Goal: Book appointment/travel/reservation

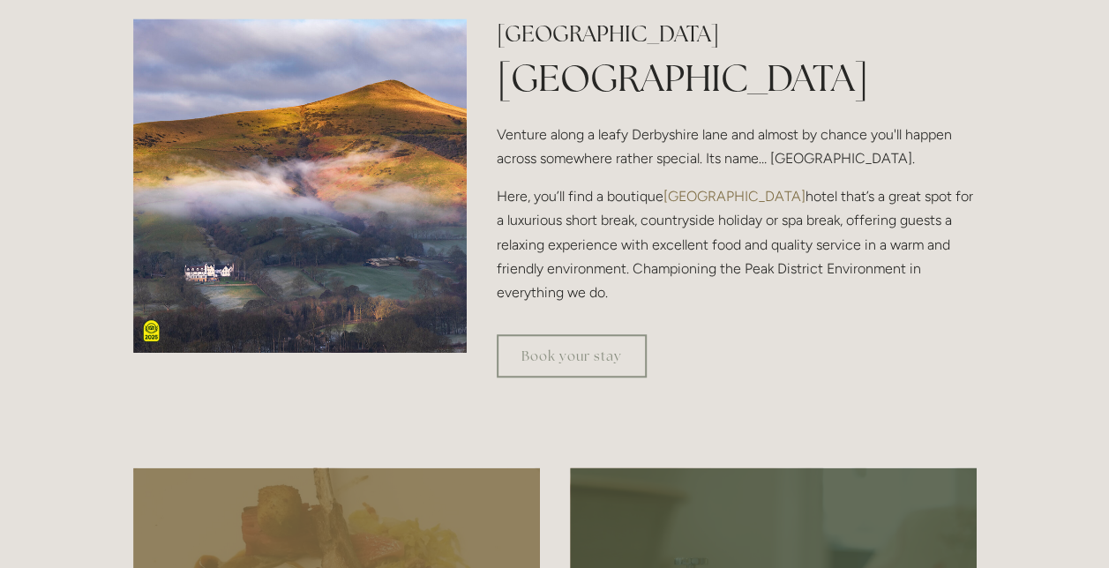
scroll to position [581, 0]
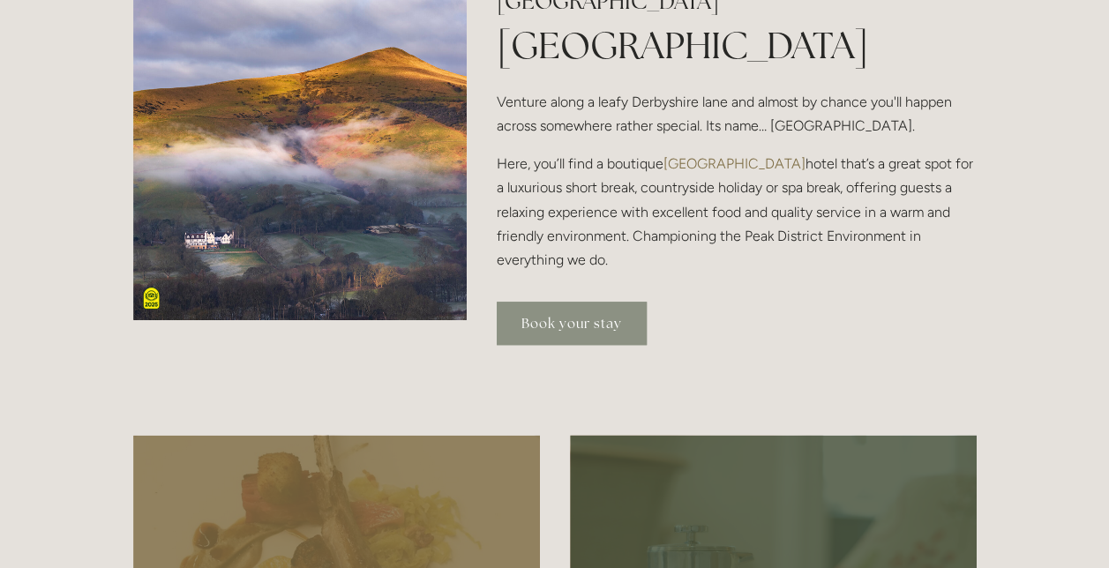
click at [545, 328] on link "Book your stay" at bounding box center [572, 323] width 150 height 43
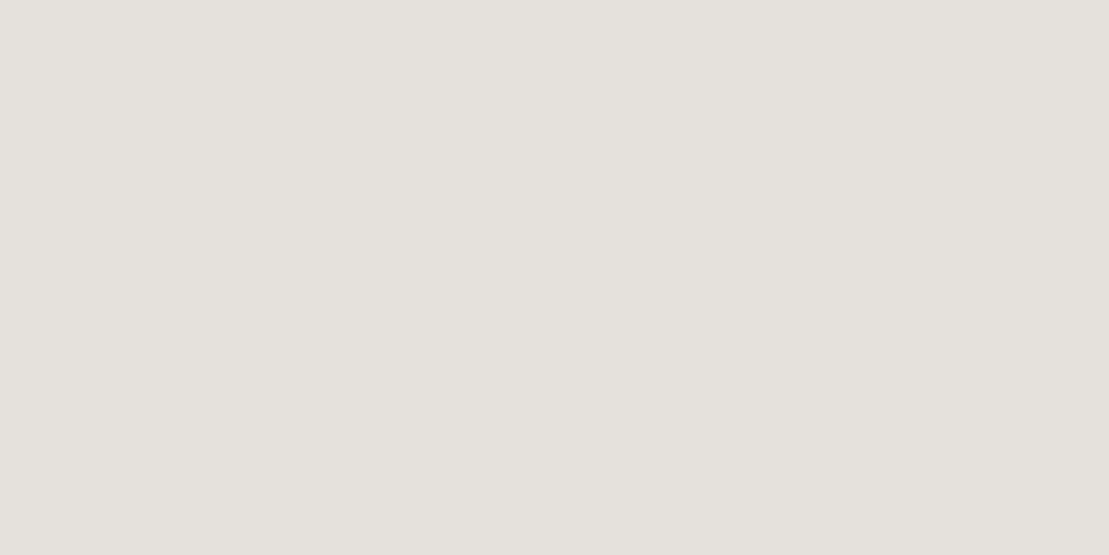
scroll to position [547, 0]
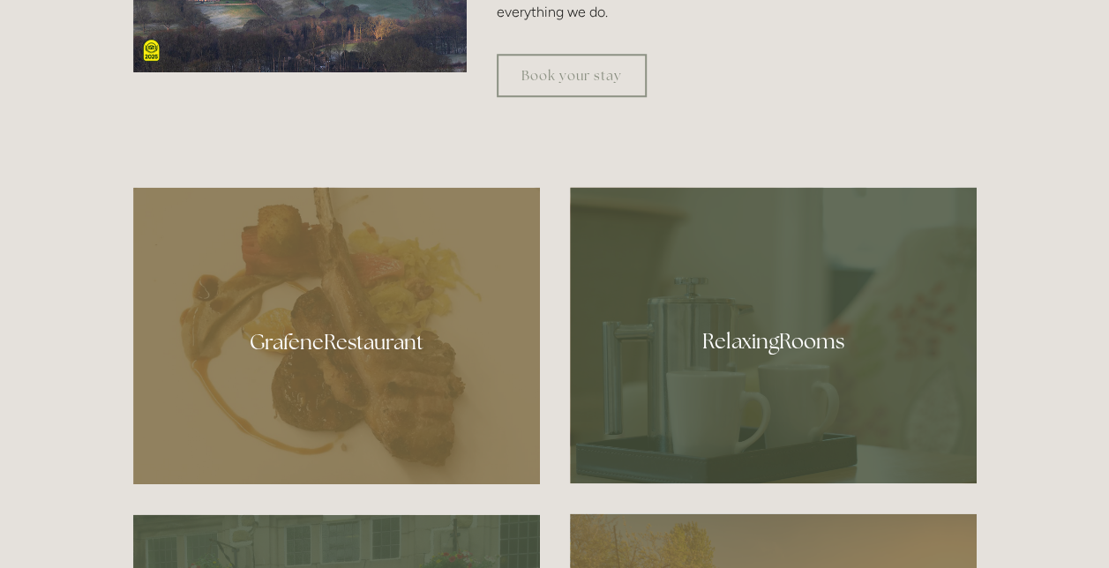
scroll to position [699, 0]
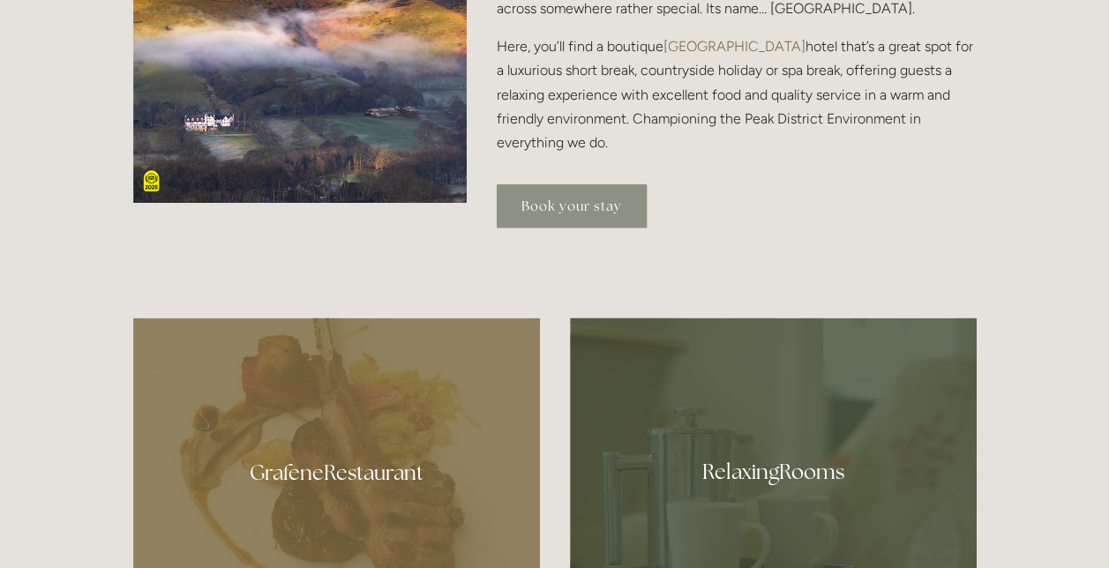
click at [545, 201] on link "Book your stay" at bounding box center [572, 205] width 150 height 43
click at [559, 207] on link "Book your stay" at bounding box center [572, 205] width 150 height 43
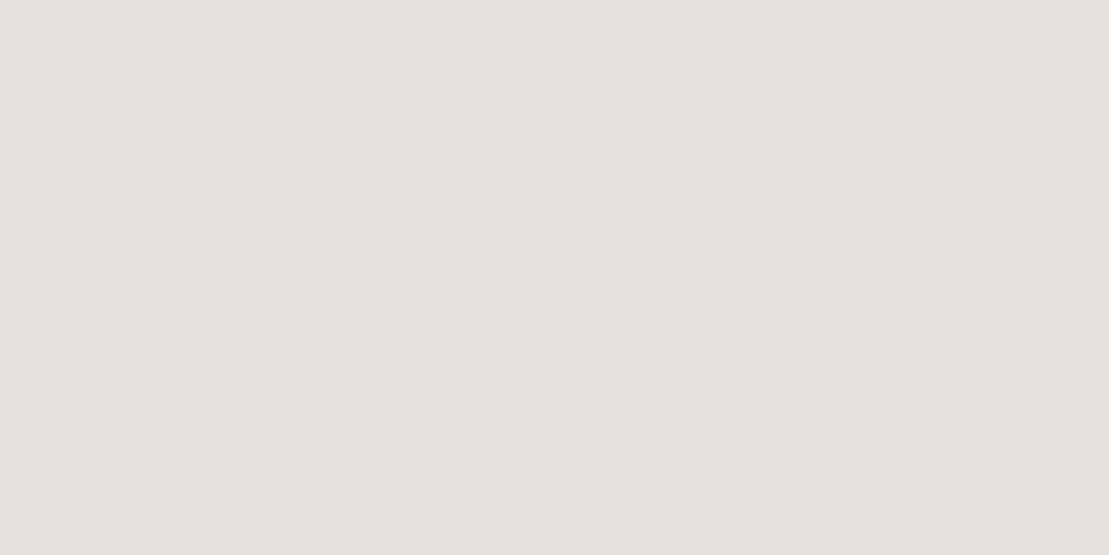
scroll to position [1361, 0]
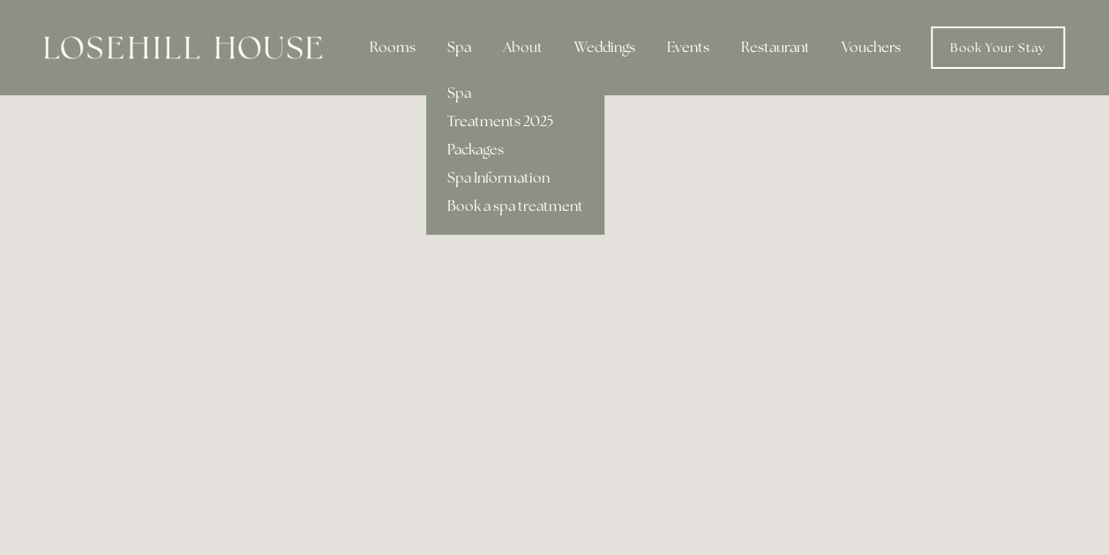
click at [454, 43] on div "Spa" at bounding box center [459, 47] width 52 height 35
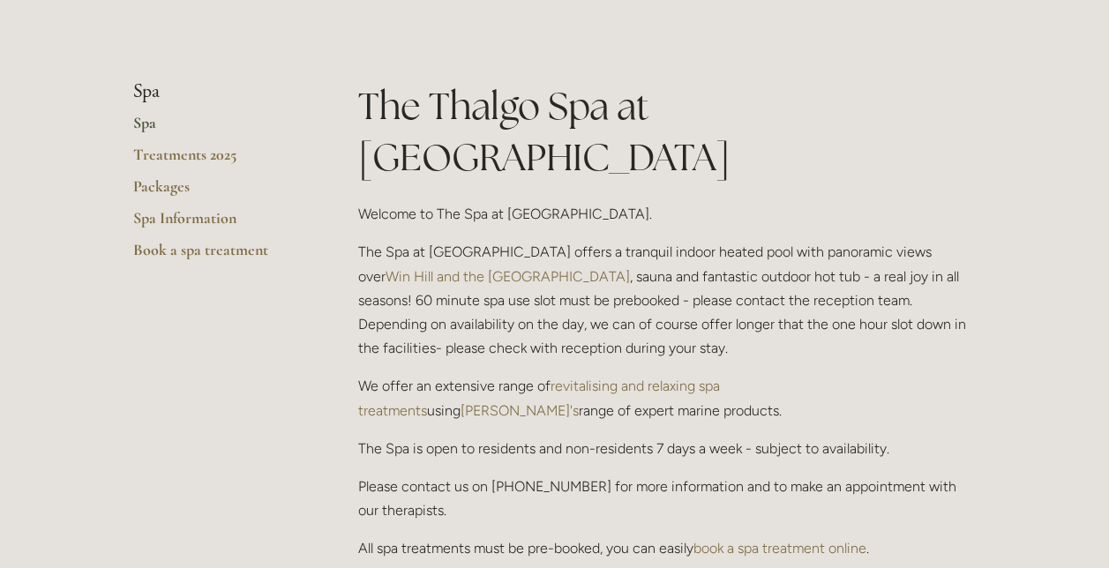
scroll to position [371, 0]
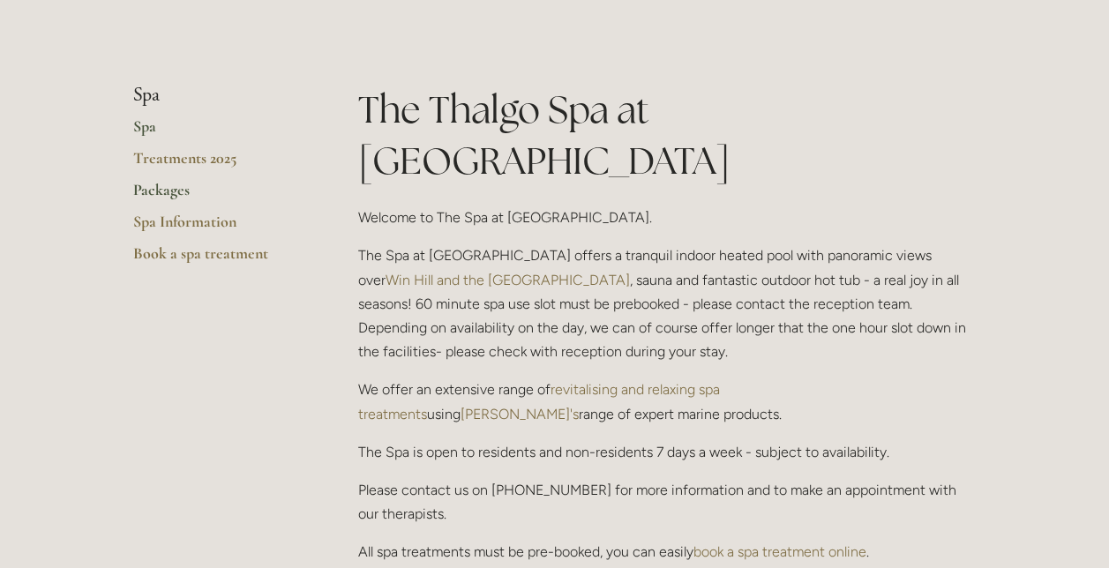
click at [147, 192] on link "Packages" at bounding box center [217, 196] width 169 height 32
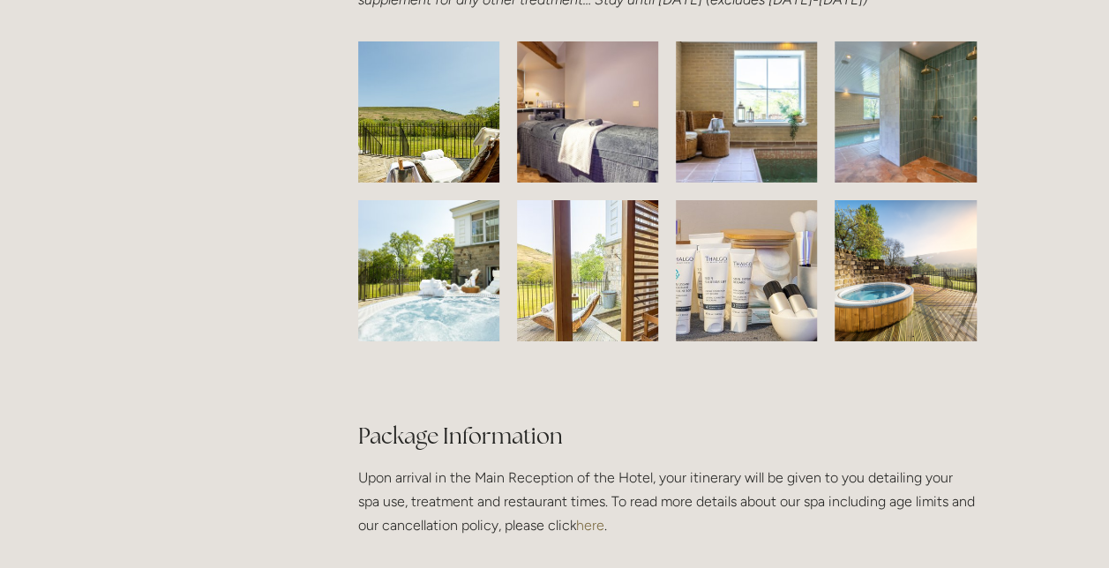
scroll to position [2827, 0]
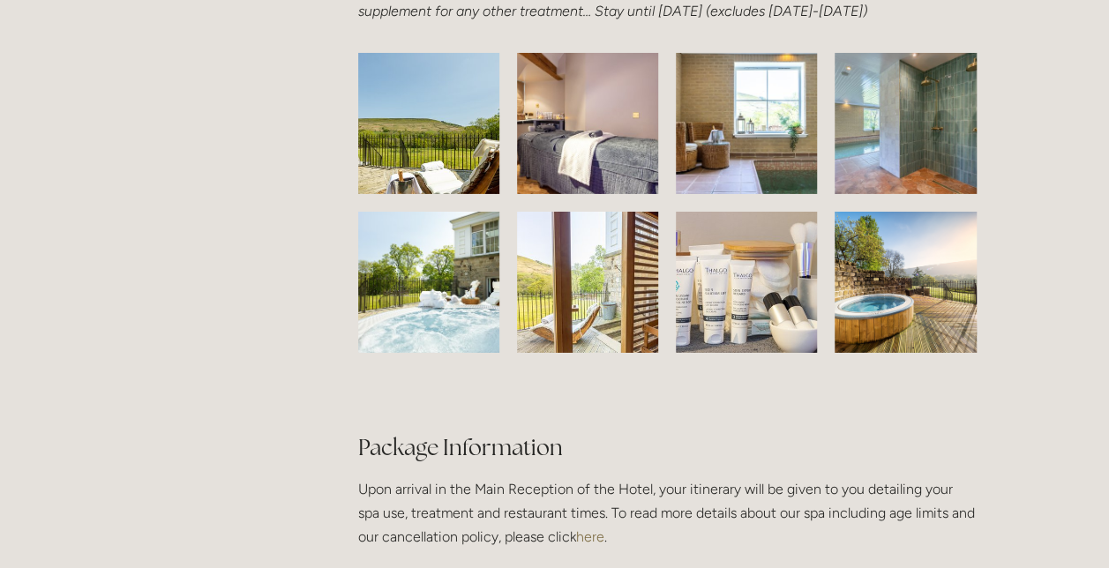
click at [463, 156] on img at bounding box center [429, 123] width 222 height 141
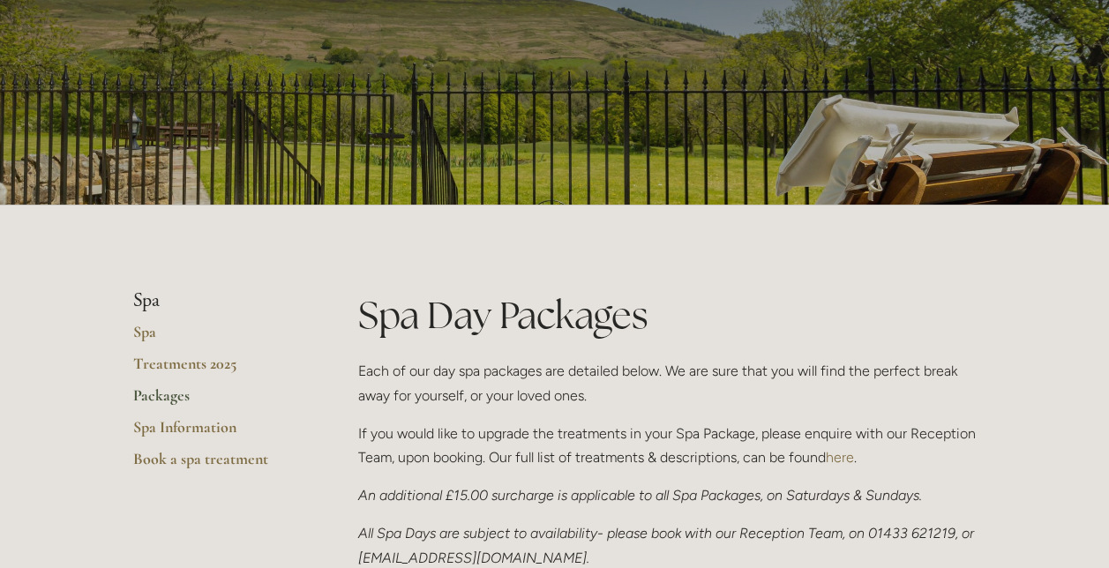
scroll to position [159, 0]
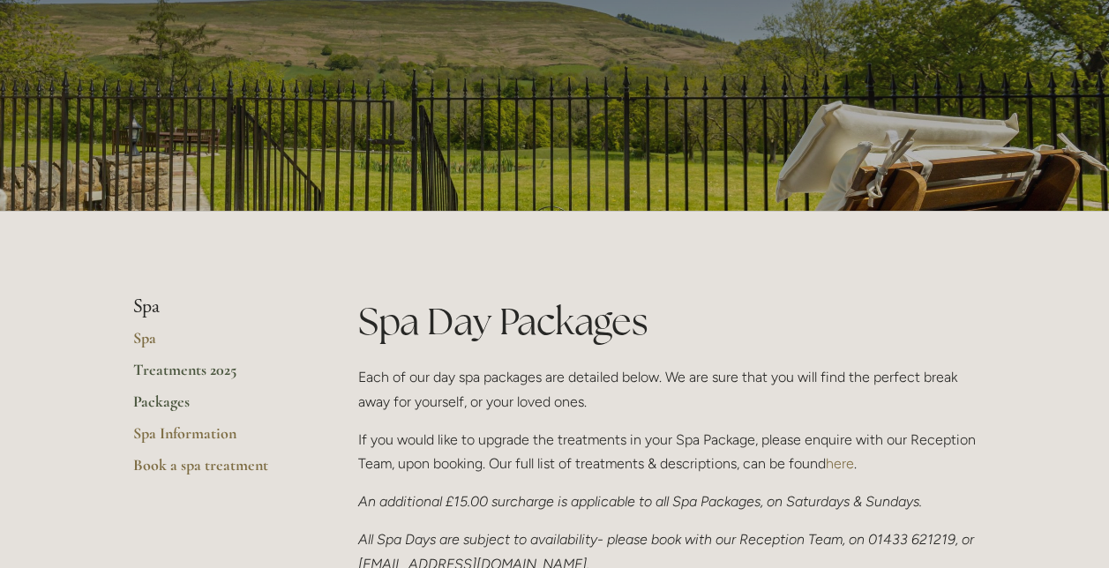
click at [150, 368] on link "Treatments 2025" at bounding box center [217, 376] width 169 height 32
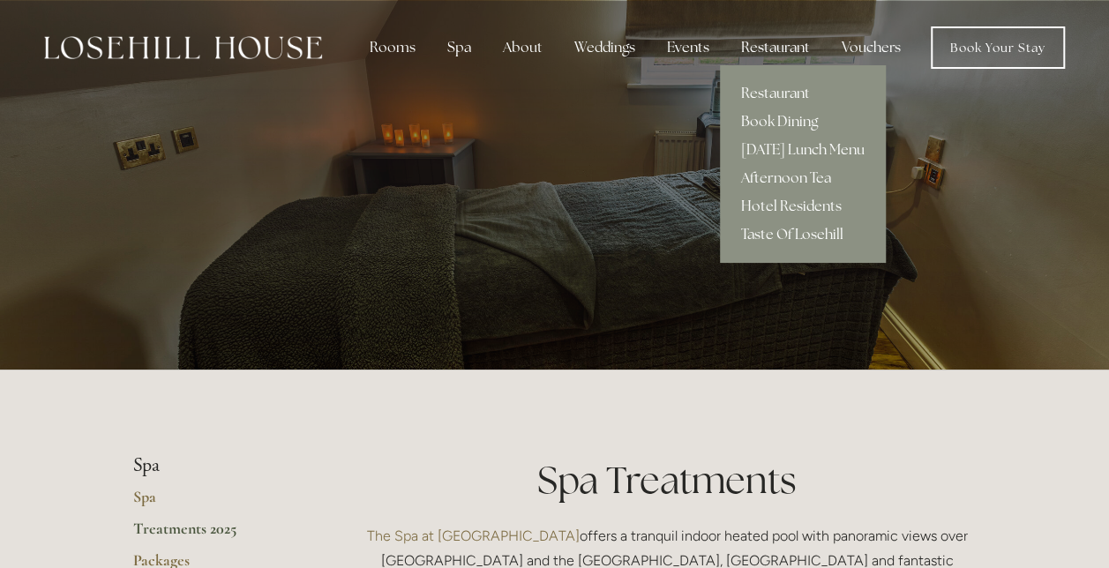
click at [758, 43] on div "Restaurant" at bounding box center [775, 47] width 97 height 35
click at [759, 49] on div "Restaurant" at bounding box center [775, 47] width 97 height 35
click at [770, 97] on link "Restaurant" at bounding box center [803, 93] width 166 height 28
click at [790, 95] on link "Restaurant" at bounding box center [803, 93] width 166 height 28
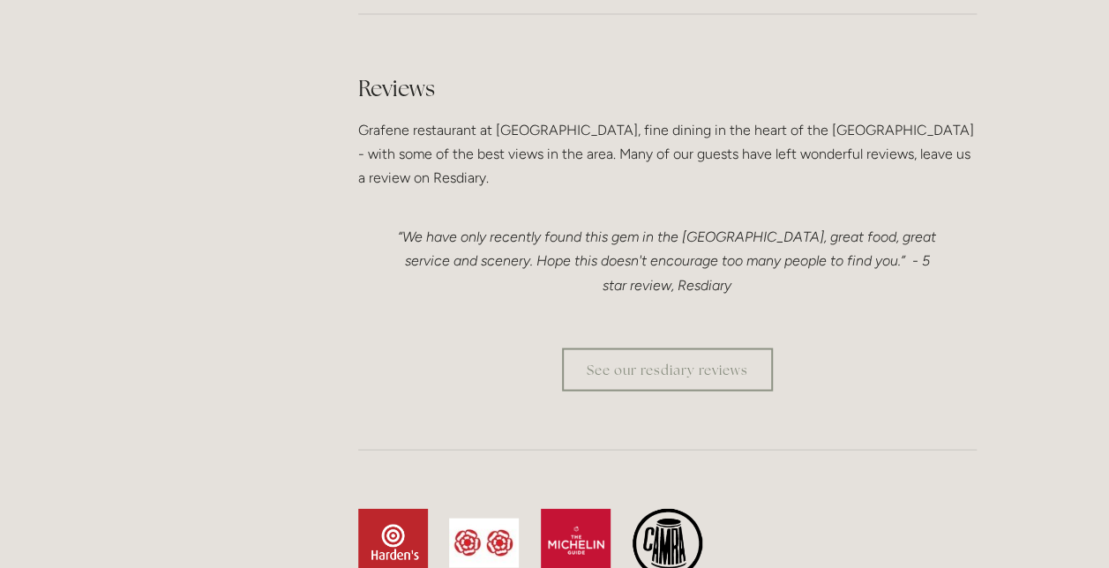
scroll to position [4928, 0]
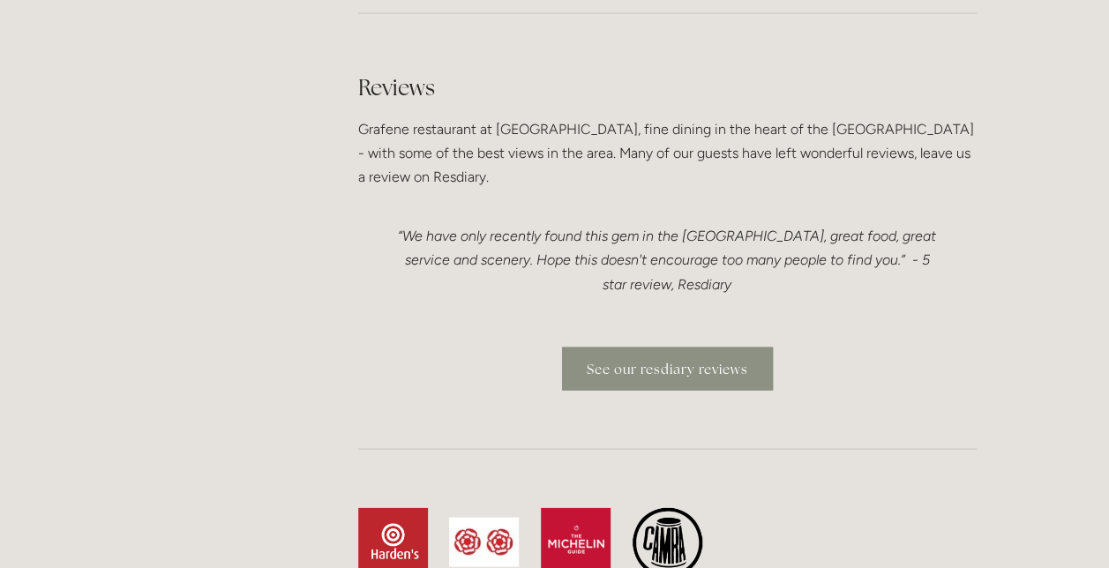
click at [733, 347] on link "See our resdiary reviews" at bounding box center [667, 368] width 211 height 43
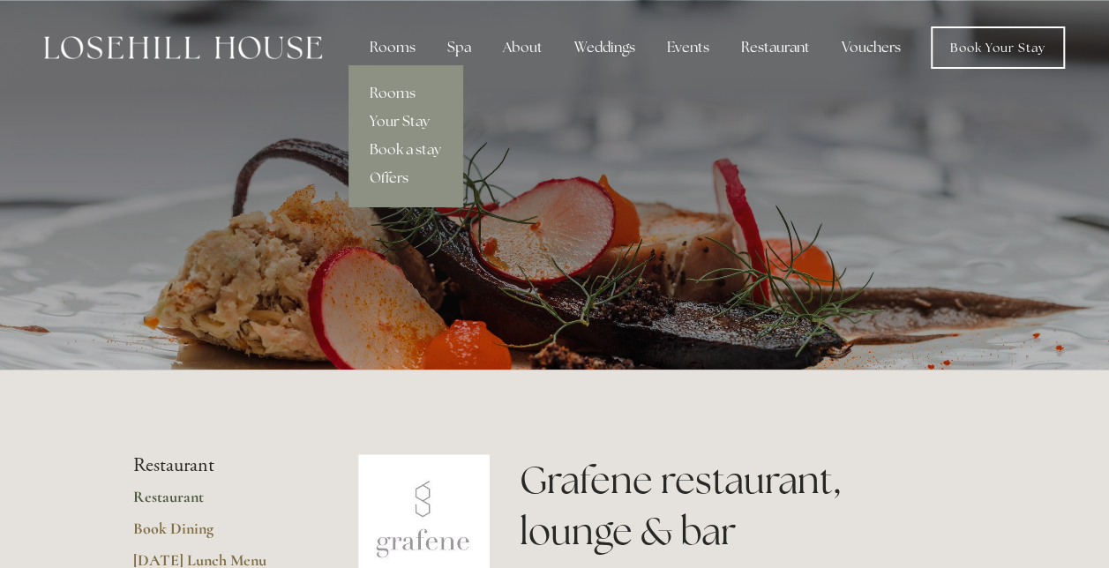
click at [386, 55] on div "Rooms" at bounding box center [393, 47] width 74 height 35
click at [406, 147] on link "Book a stay" at bounding box center [406, 150] width 114 height 28
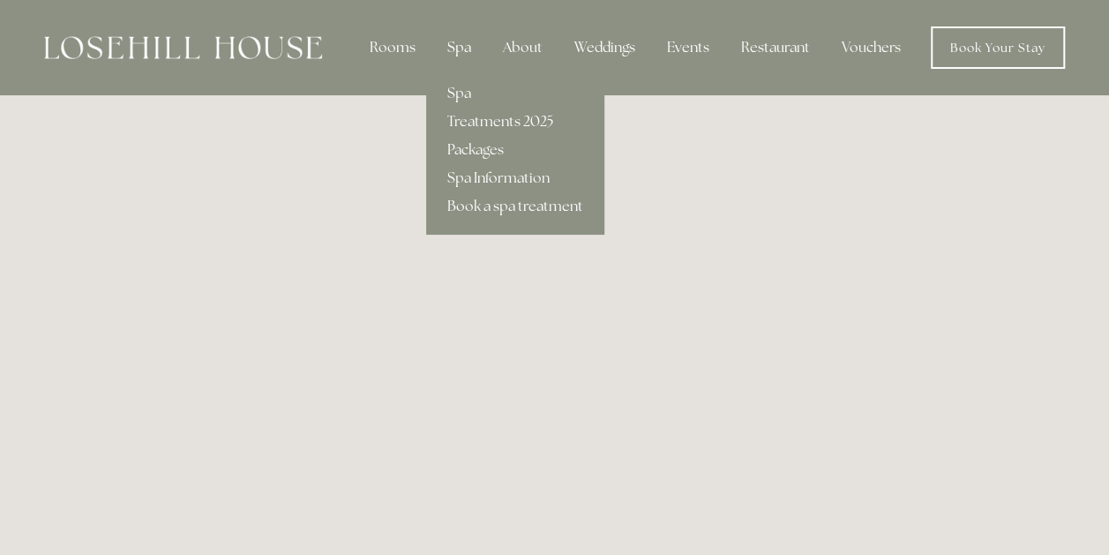
click at [452, 49] on div "Spa" at bounding box center [459, 47] width 52 height 35
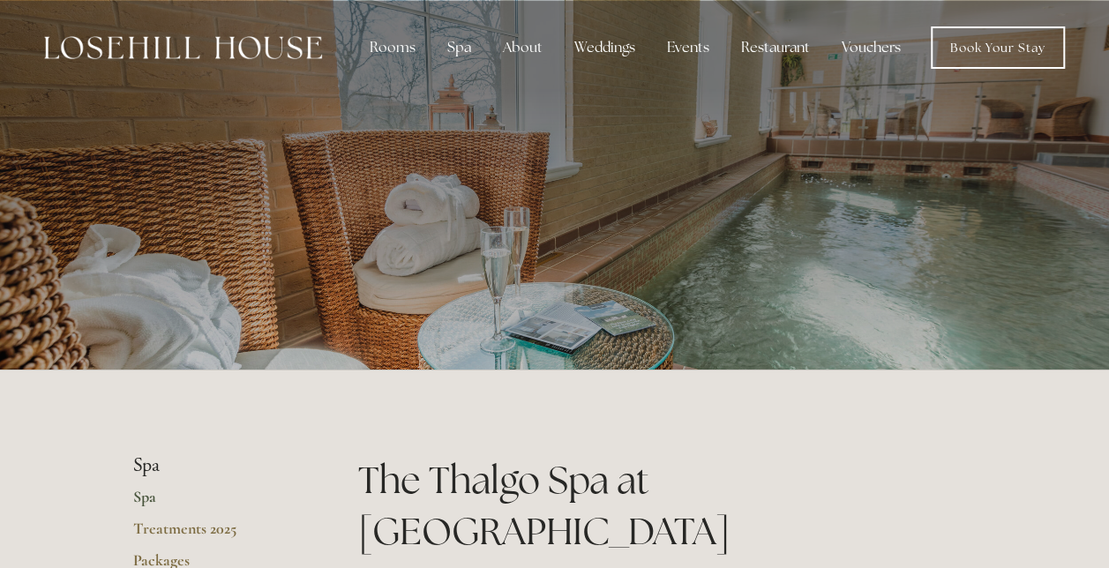
click at [498, 141] on div at bounding box center [555, 185] width 844 height 371
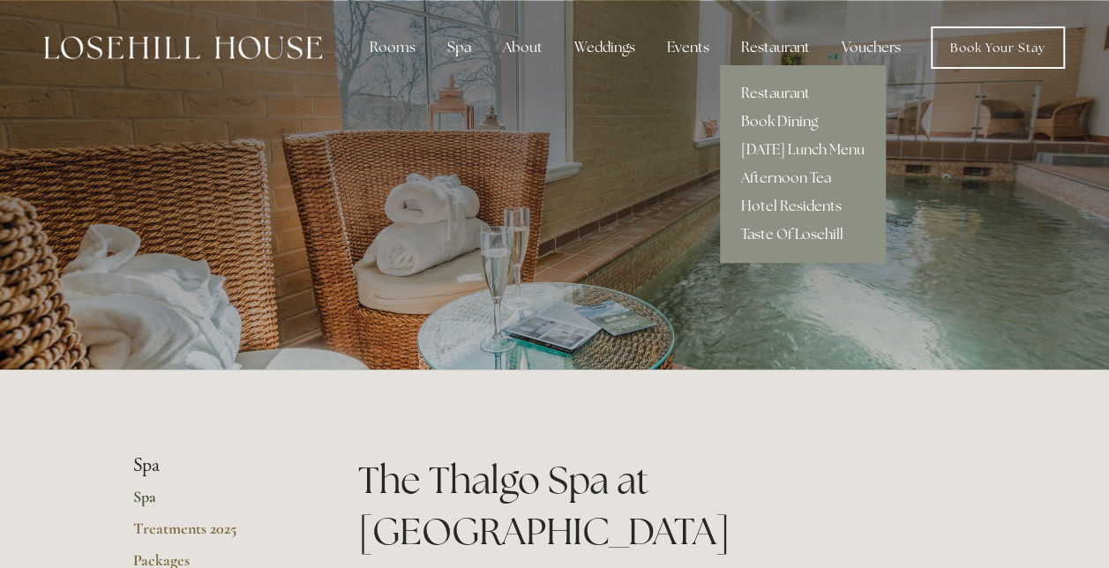
click at [791, 44] on div "Restaurant" at bounding box center [775, 47] width 97 height 35
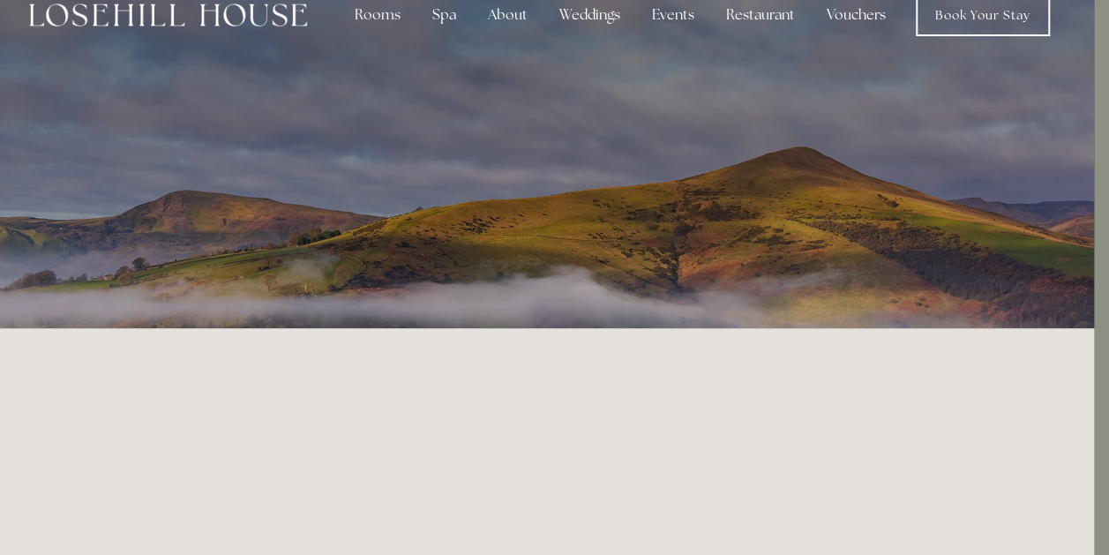
scroll to position [0, 15]
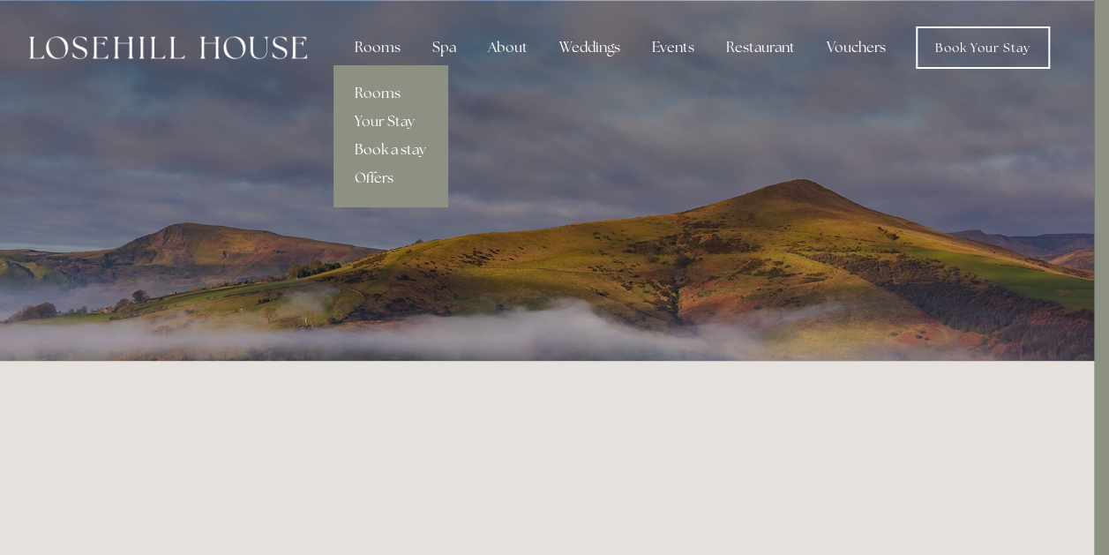
click at [402, 152] on link "Book a stay" at bounding box center [391, 150] width 114 height 28
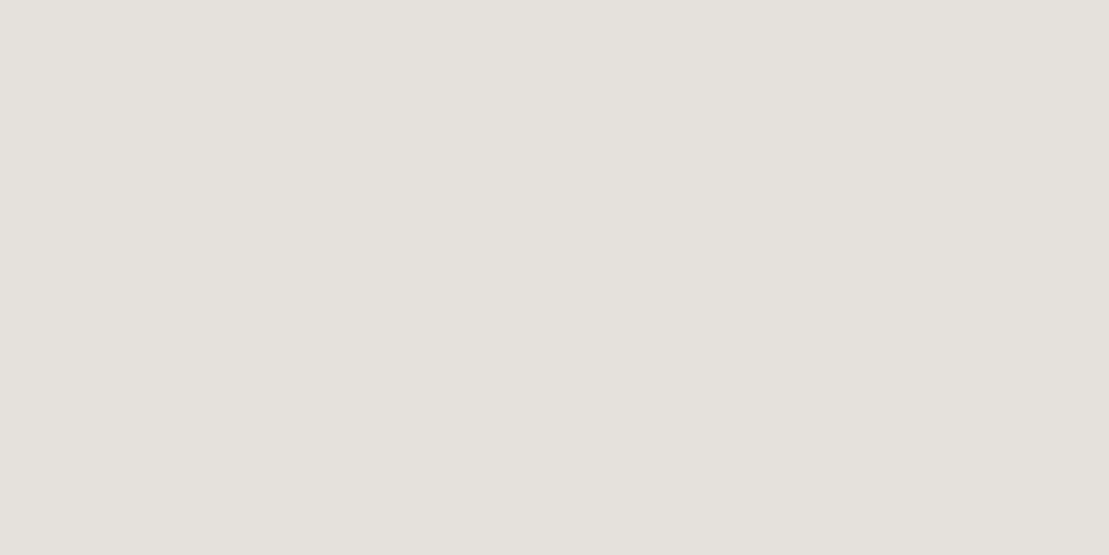
scroll to position [96, 0]
